Goal: Information Seeking & Learning: Learn about a topic

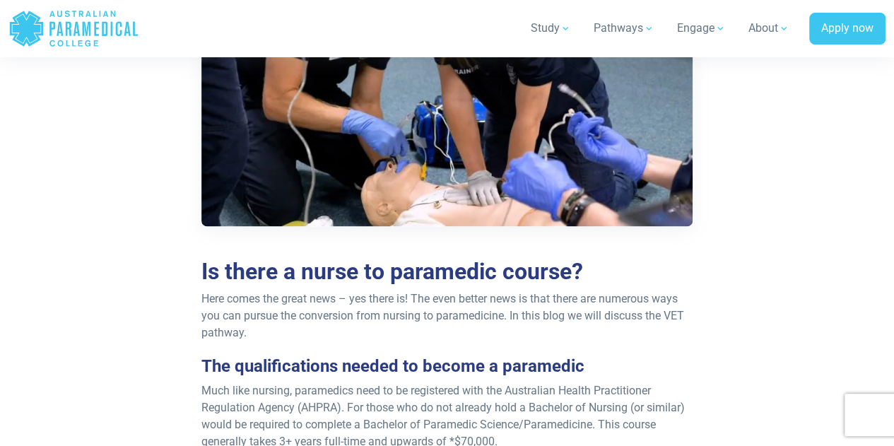
click at [550, 318] on p "Here comes the great news – yes there is! The even better news is that there ar…" at bounding box center [447, 316] width 491 height 51
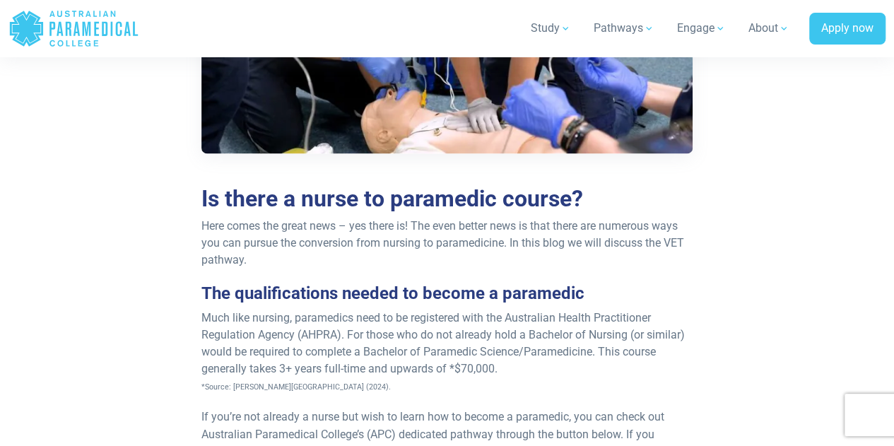
scroll to position [914, 0]
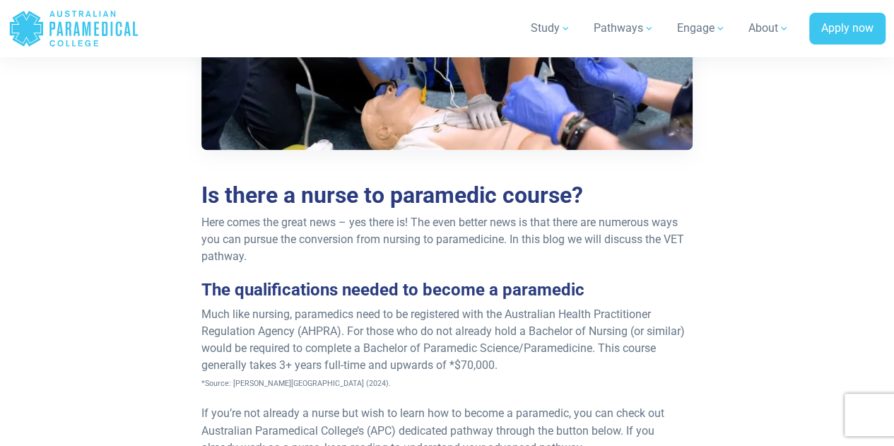
click at [470, 323] on p "Much like nursing, paramedics need to be registered with the Australian Health …" at bounding box center [447, 348] width 491 height 85
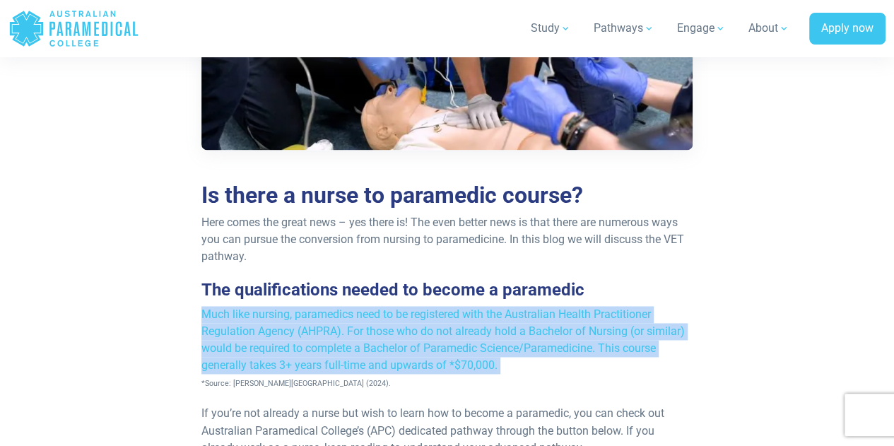
click at [470, 323] on p "Much like nursing, paramedics need to be registered with the Australian Health …" at bounding box center [447, 348] width 491 height 85
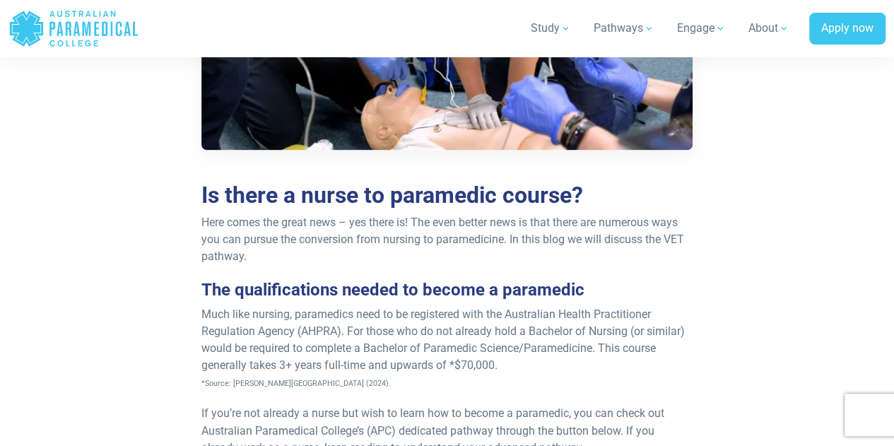
click at [325, 336] on p "Much like nursing, paramedics need to be registered with the Australian Health …" at bounding box center [447, 348] width 491 height 85
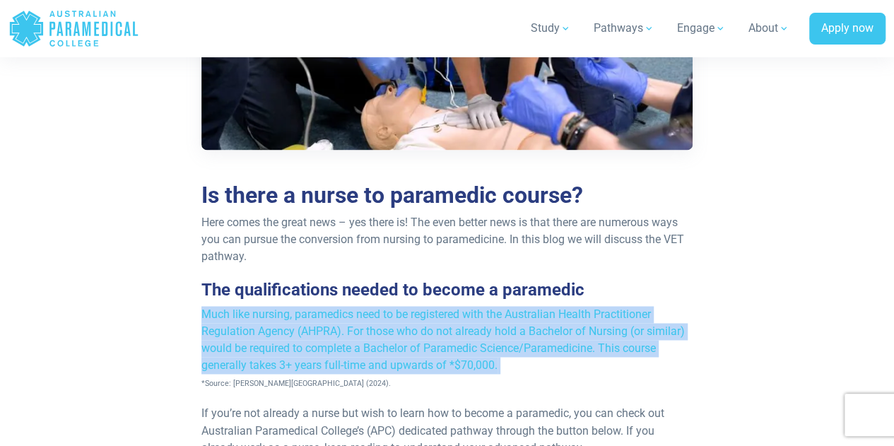
click at [325, 336] on p "Much like nursing, paramedics need to be registered with the Australian Health …" at bounding box center [447, 348] width 491 height 85
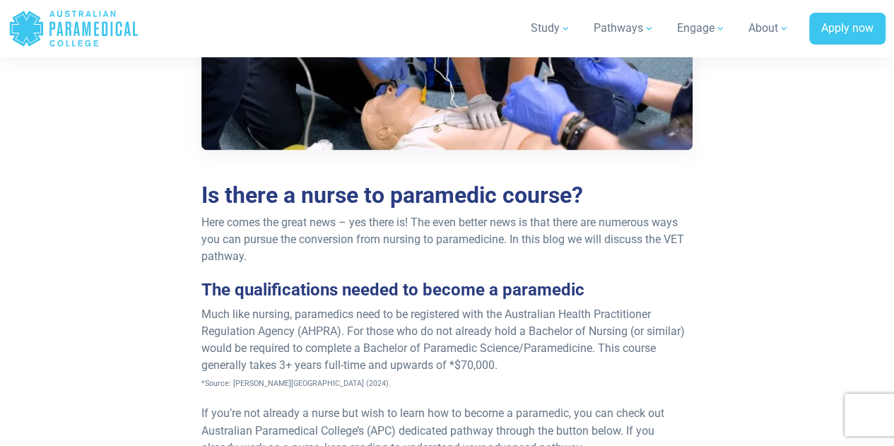
click at [325, 336] on p "Much like nursing, paramedics need to be registered with the Australian Health …" at bounding box center [447, 348] width 491 height 85
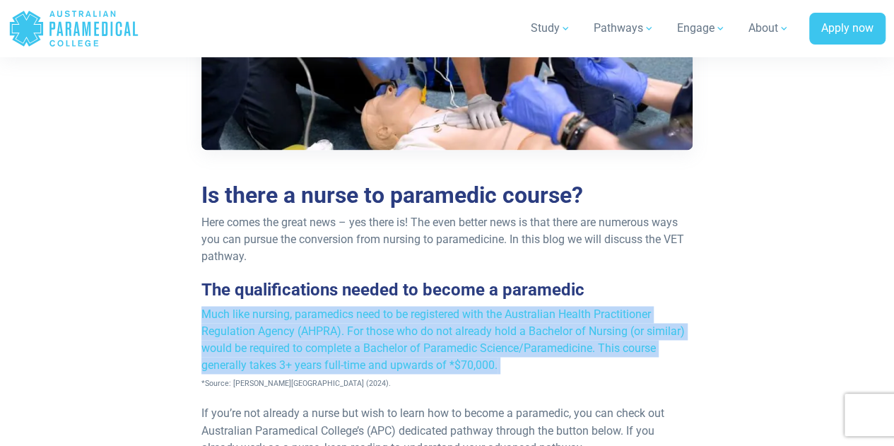
click at [325, 336] on p "Much like nursing, paramedics need to be registered with the Australian Health …" at bounding box center [447, 348] width 491 height 85
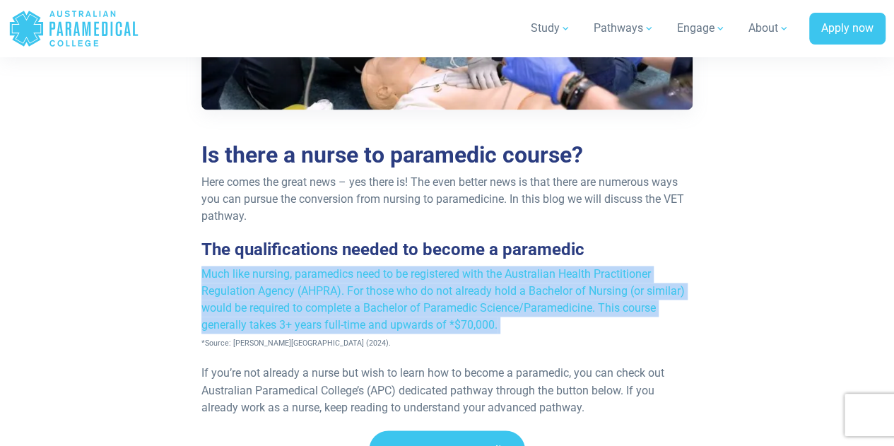
scroll to position [955, 0]
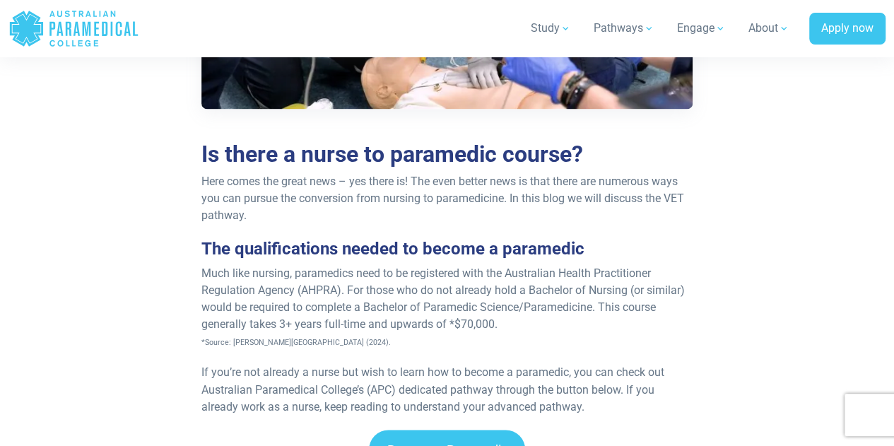
click at [325, 336] on p "Much like nursing, paramedics need to be registered with the Australian Health …" at bounding box center [447, 307] width 491 height 85
